Goal: Book appointment/travel/reservation

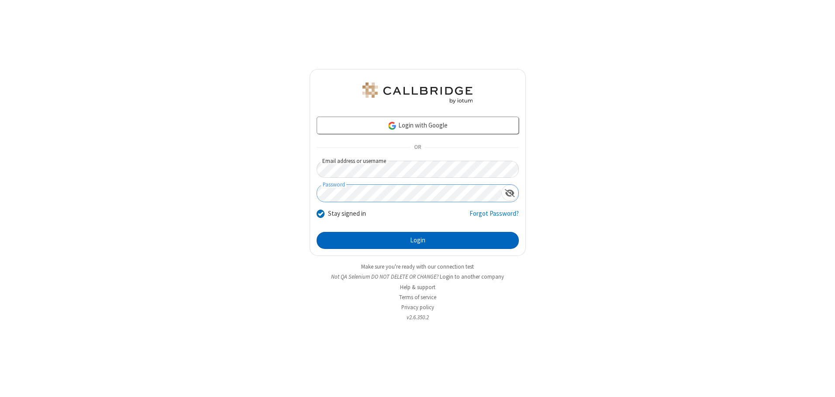
click at [418, 240] on button "Login" at bounding box center [418, 240] width 202 height 17
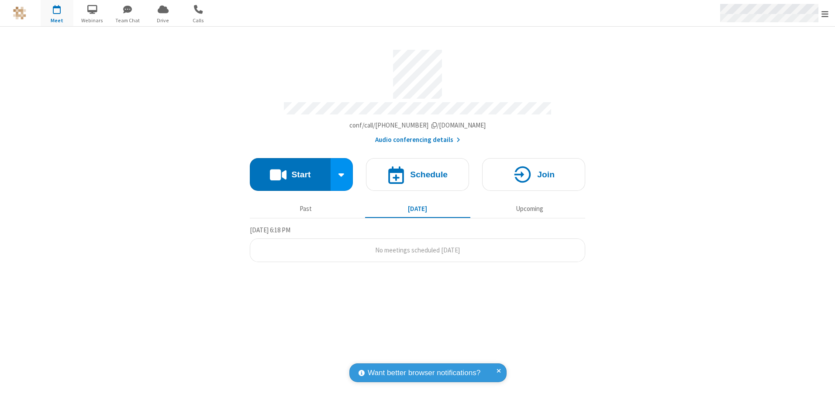
click at [825, 14] on span "Open menu" at bounding box center [825, 14] width 7 height 9
click at [57, 13] on span "button" at bounding box center [57, 9] width 33 height 15
click at [418, 171] on h4 "Schedule" at bounding box center [429, 174] width 38 height 8
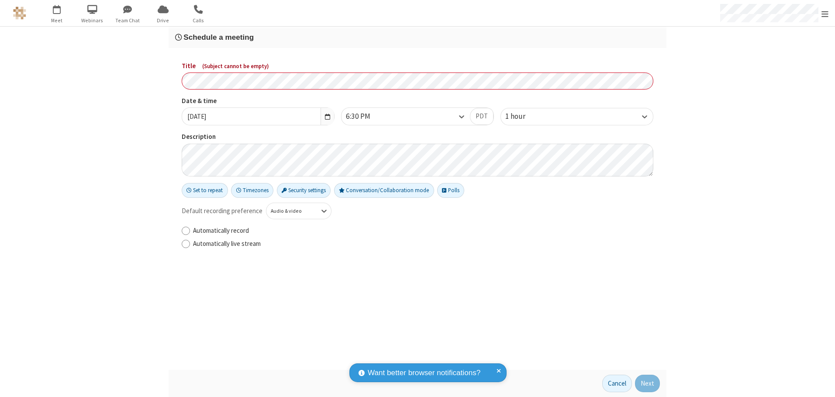
click at [418, 37] on h3 "Schedule a meeting" at bounding box center [417, 37] width 485 height 8
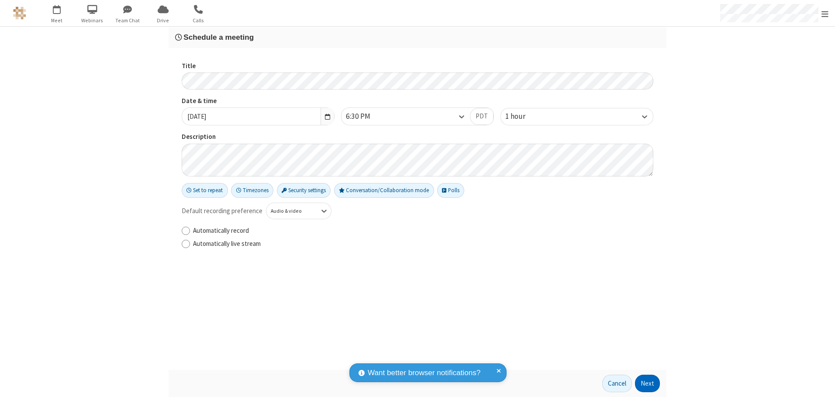
click at [648, 384] on button "Next" at bounding box center [647, 383] width 25 height 17
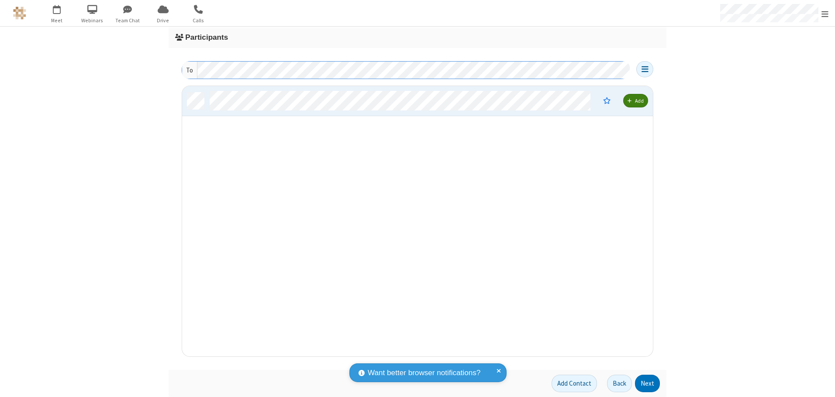
scroll to position [264, 464]
click at [648, 384] on button "Next" at bounding box center [647, 383] width 25 height 17
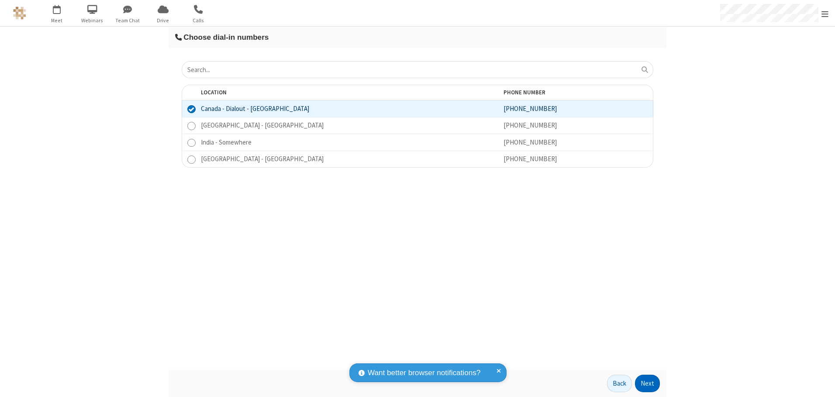
click at [648, 384] on button "Next" at bounding box center [647, 383] width 25 height 17
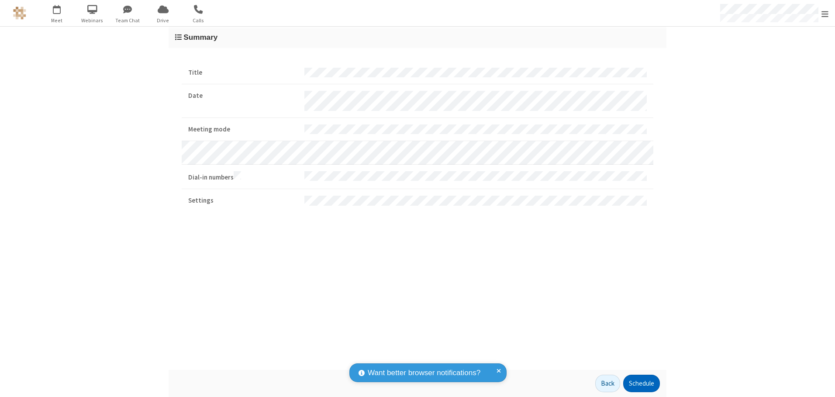
click at [641, 384] on button "Schedule" at bounding box center [641, 383] width 37 height 17
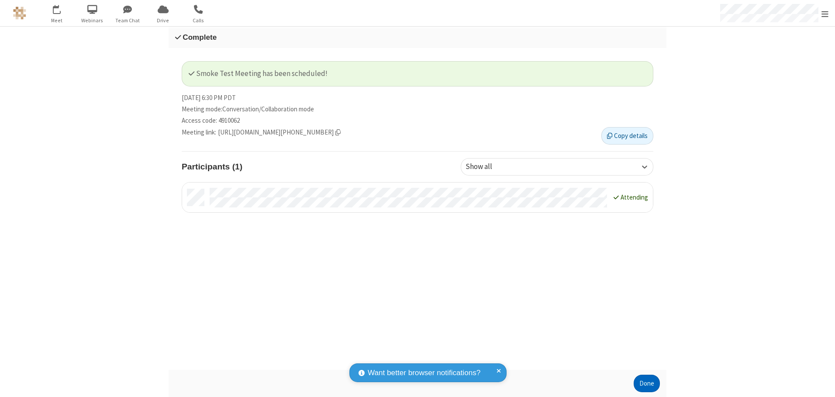
click at [647, 384] on button "Done" at bounding box center [647, 383] width 26 height 17
